Goal: Information Seeking & Learning: Understand process/instructions

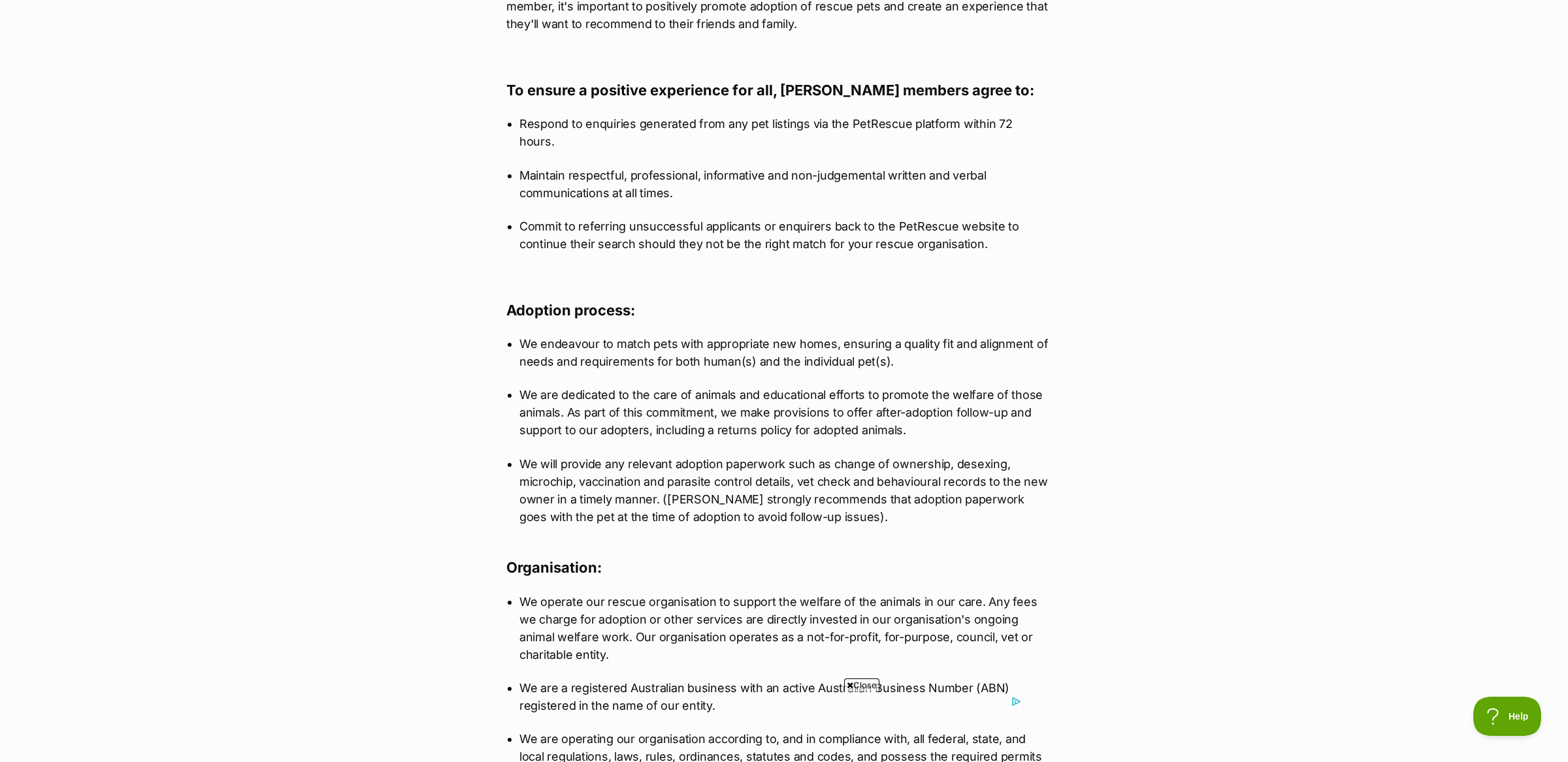
click at [591, 389] on p "We are dedicated to the care of animals and educational efforts to promote the …" at bounding box center [784, 413] width 529 height 53
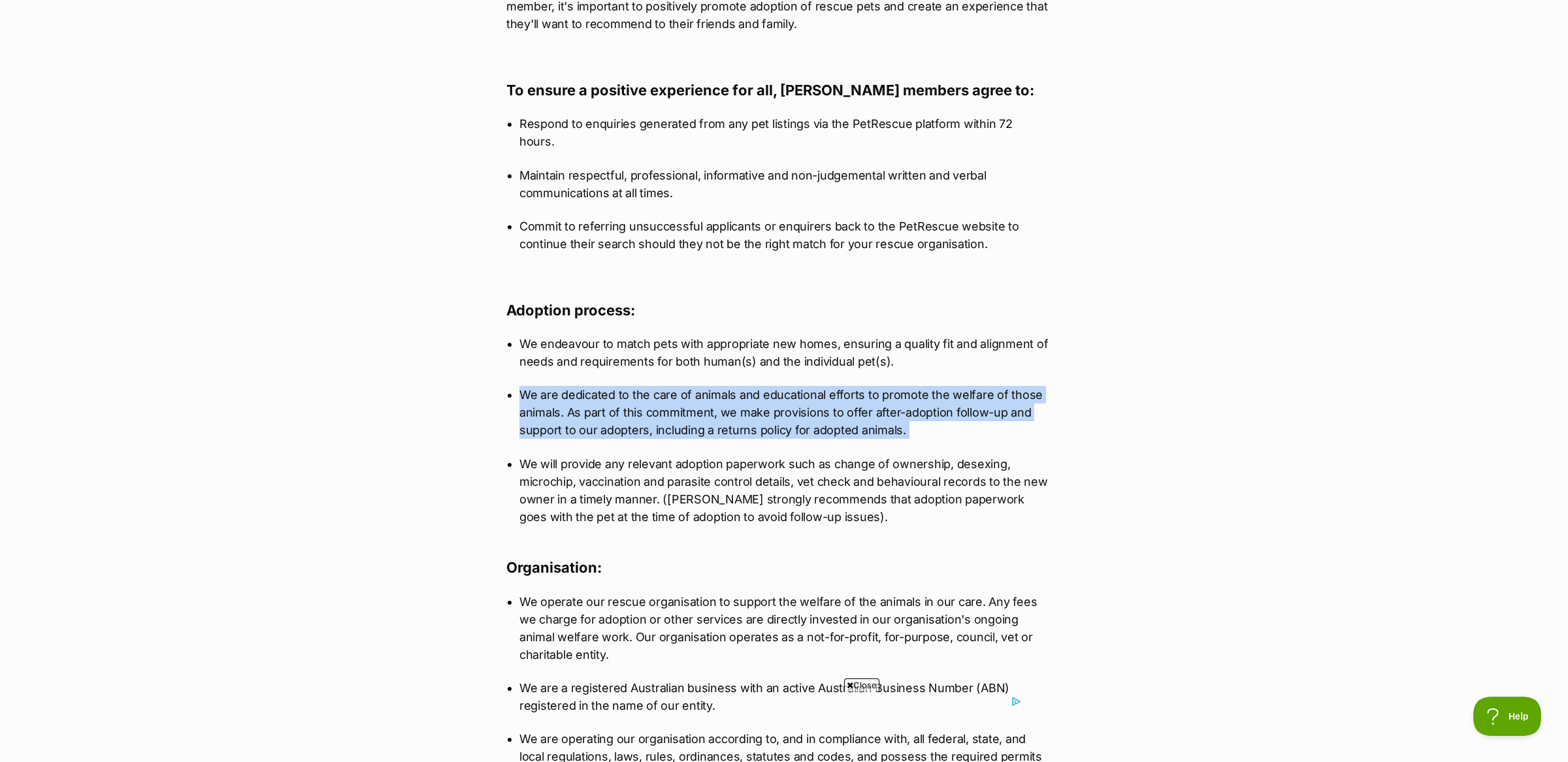
click at [591, 389] on p "We are dedicated to the care of animals and educational efforts to promote the …" at bounding box center [784, 413] width 529 height 53
copy ul "We are dedicated to the care of animals and educational efforts to promote the …"
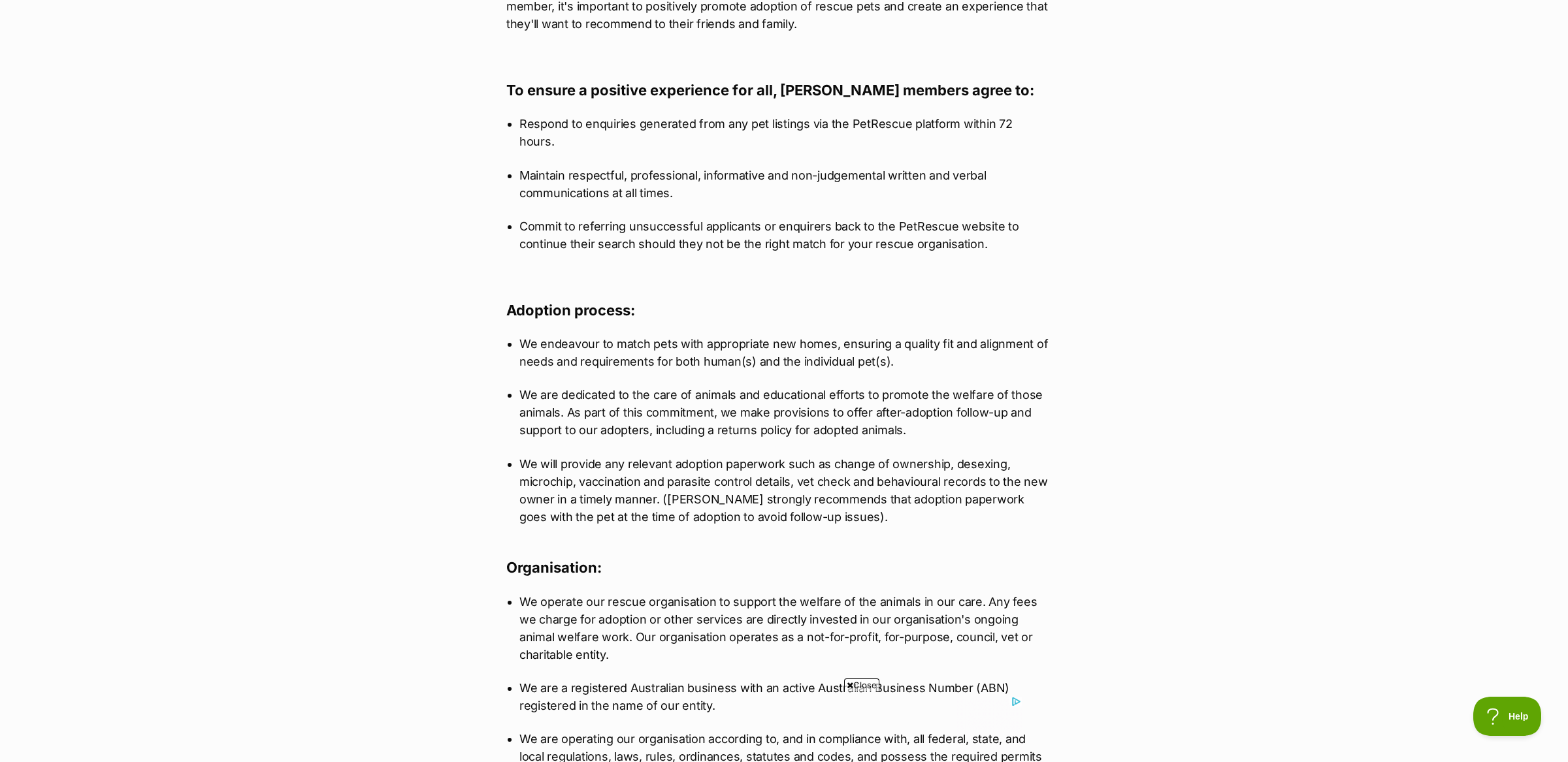
click at [398, 471] on div "What's happening at PetRescue Last updated: [DATE] Published on: [DATE] PetResc…" at bounding box center [784, 738] width 1568 height 2396
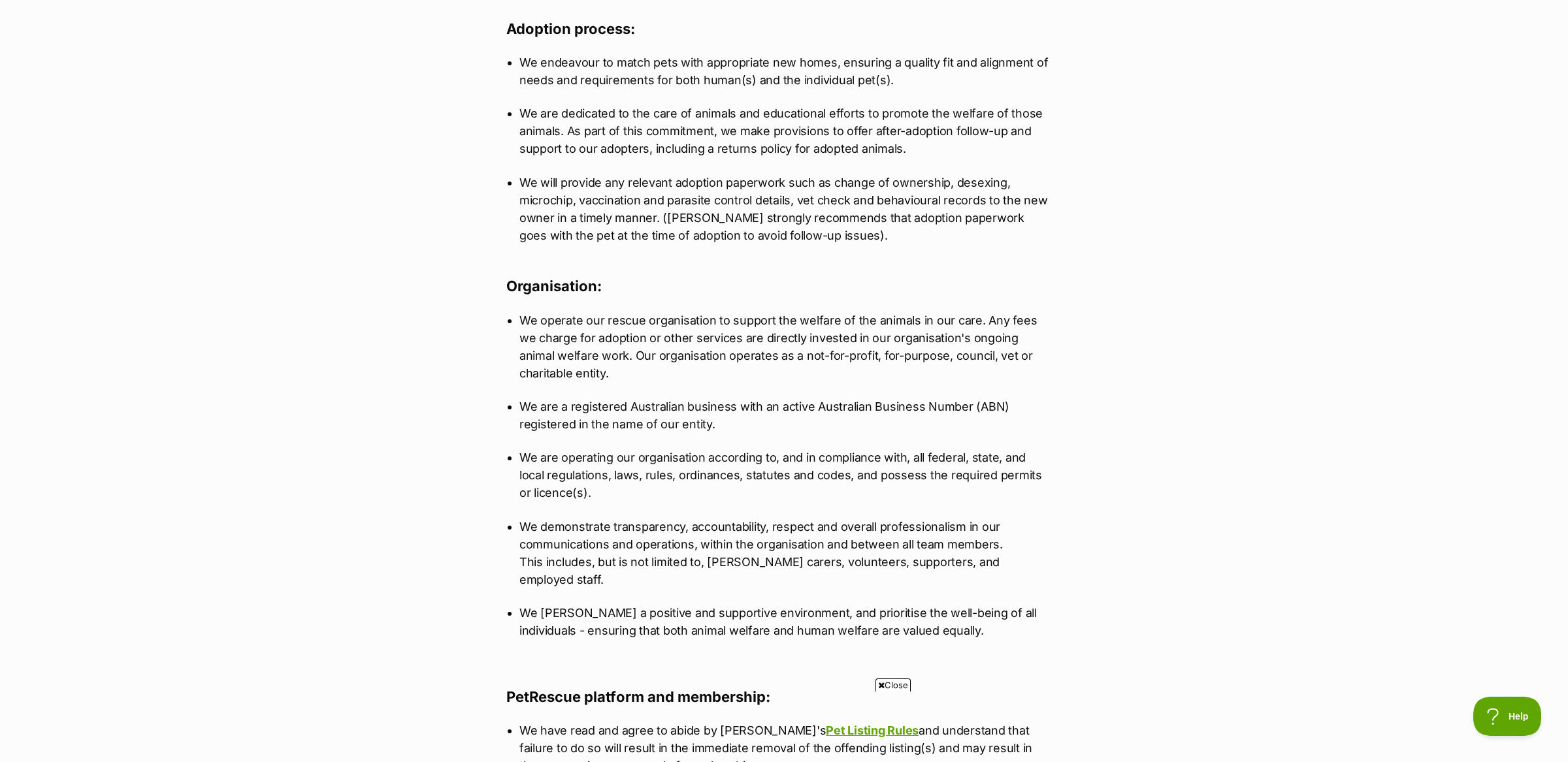
click at [717, 604] on p "We [PERSON_NAME] a positive and supportive environment, and prioritise the well…" at bounding box center [784, 621] width 529 height 35
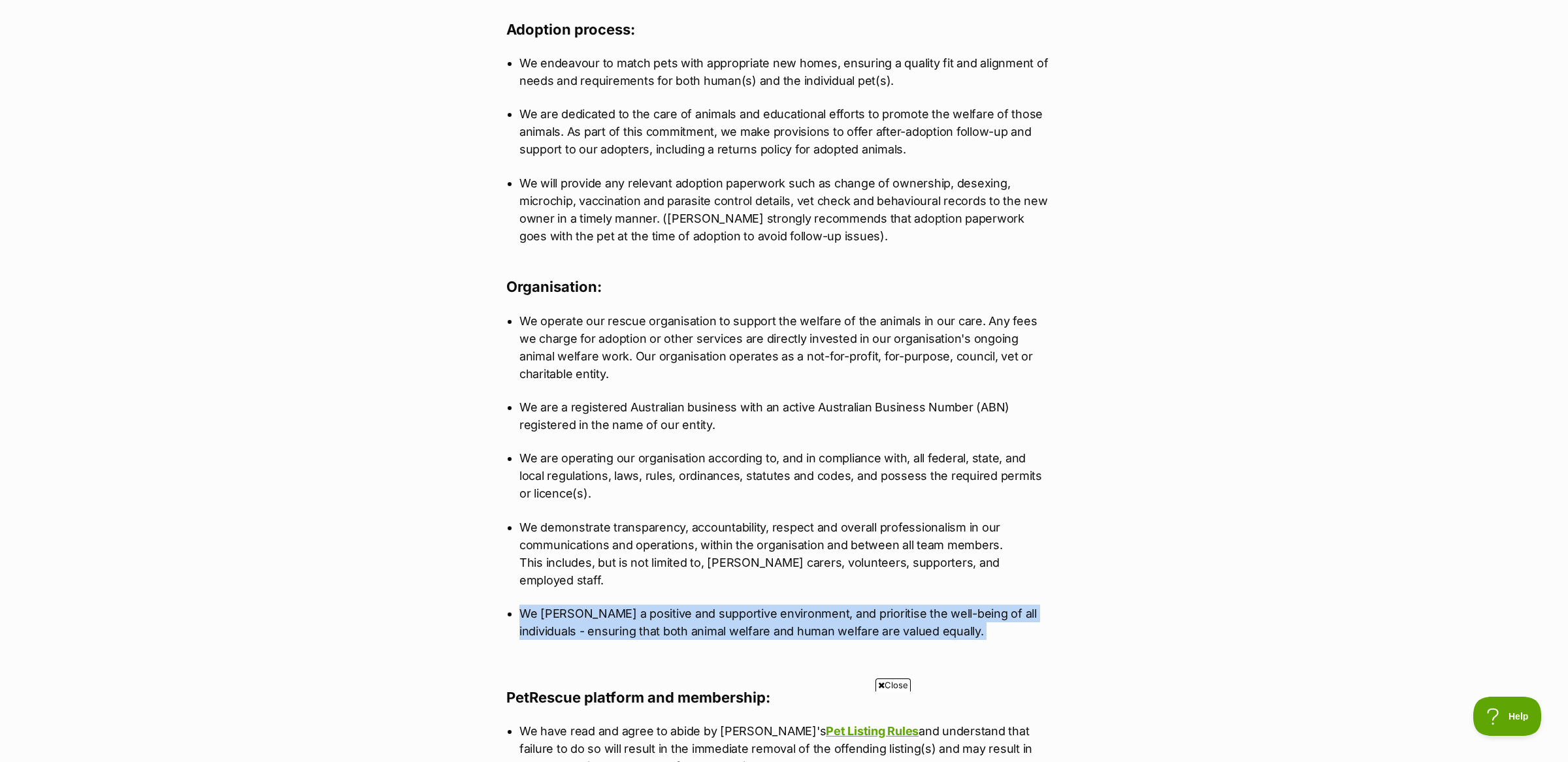
click at [717, 605] on p "We [PERSON_NAME] a positive and supportive environment, and prioritise the well…" at bounding box center [784, 622] width 529 height 35
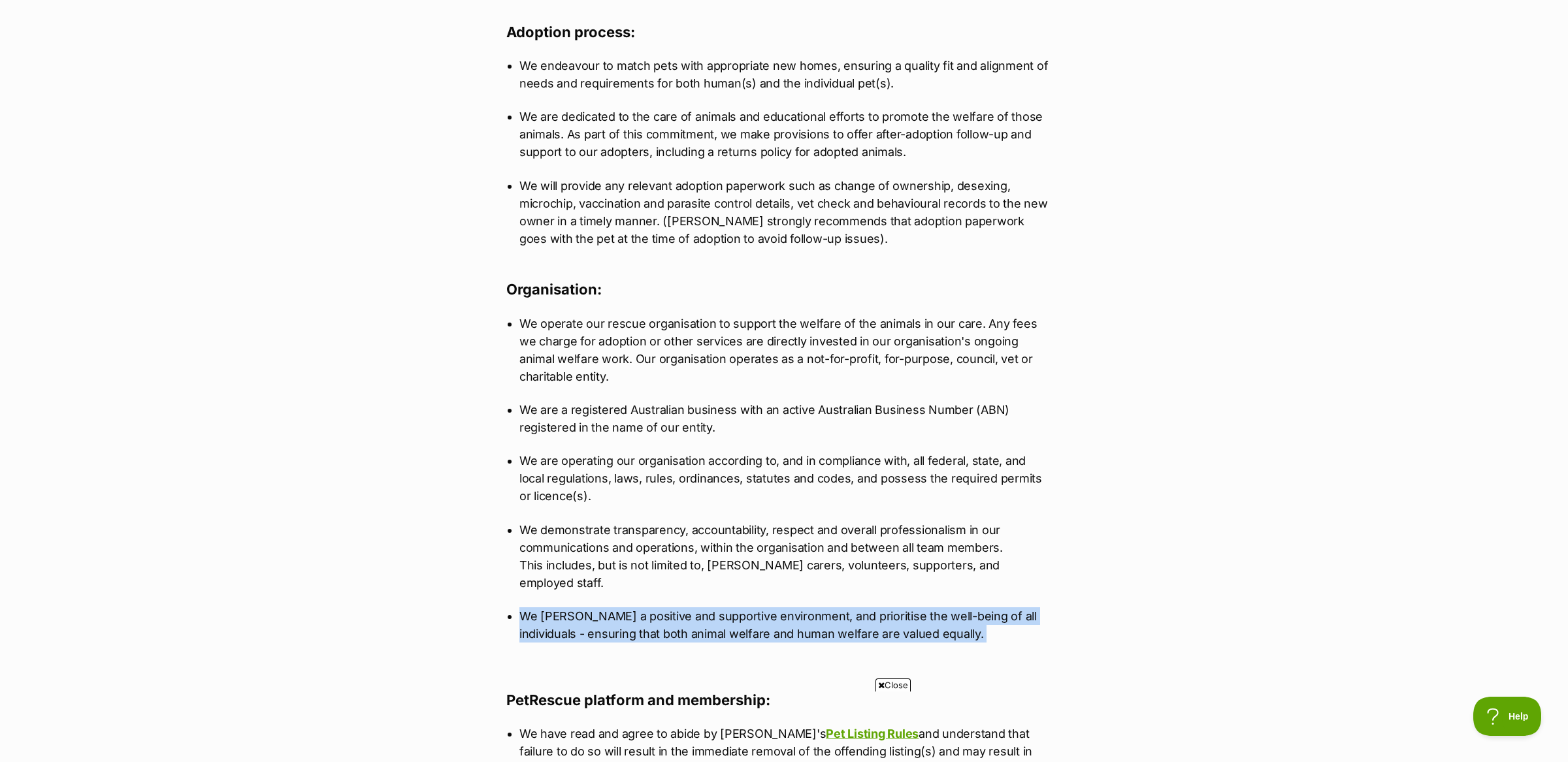
copy div "We [PERSON_NAME] a positive and supportive environment, and prioritise the well…"
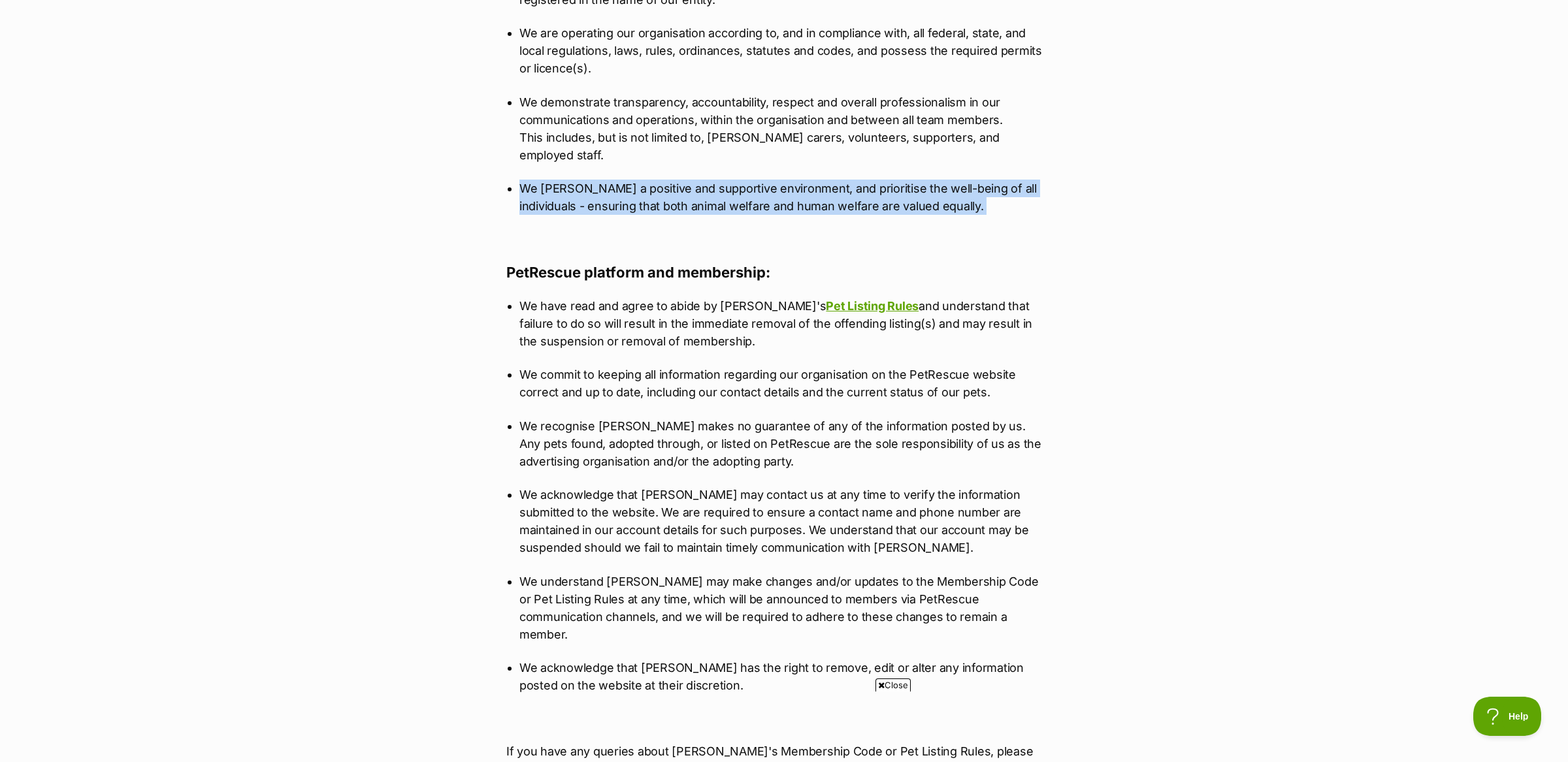
scroll to position [0, 0]
